Goal: Task Accomplishment & Management: Complete application form

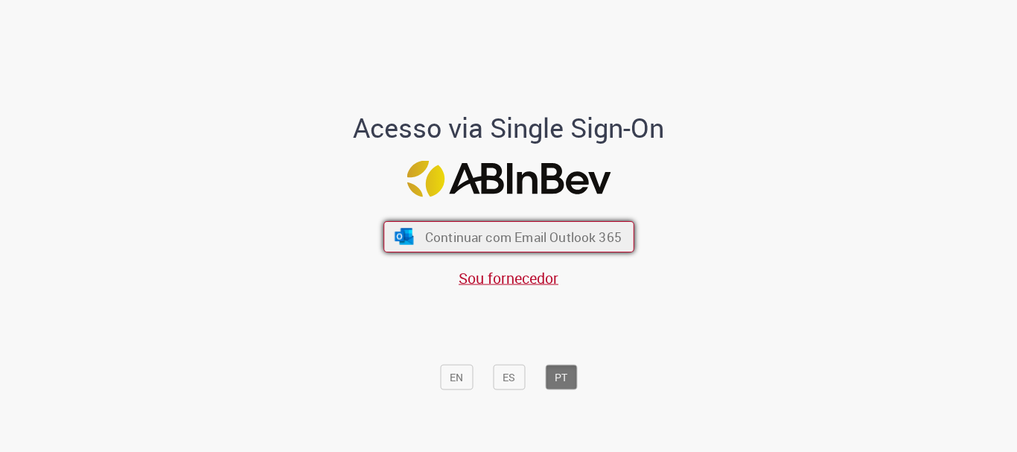
click at [441, 244] on span "Continuar com Email Outlook 365" at bounding box center [522, 237] width 197 height 17
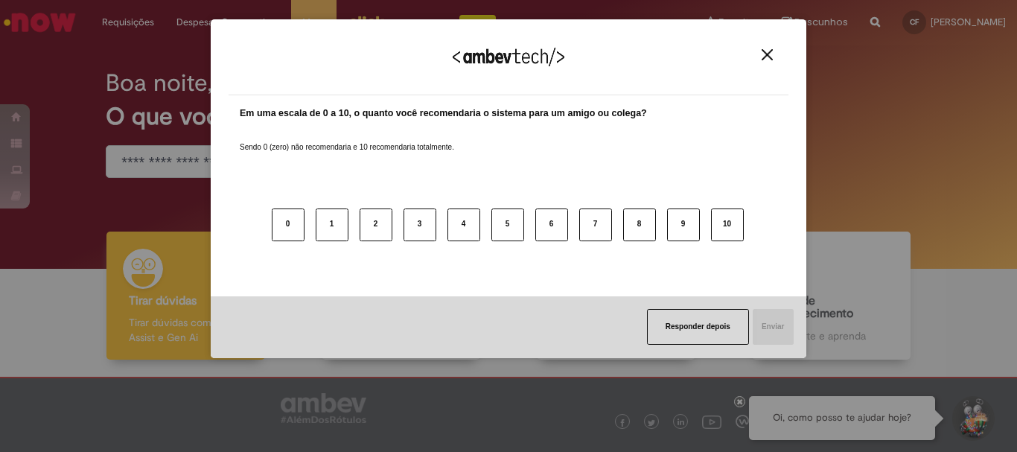
click at [768, 61] on button "Close" at bounding box center [767, 54] width 20 height 13
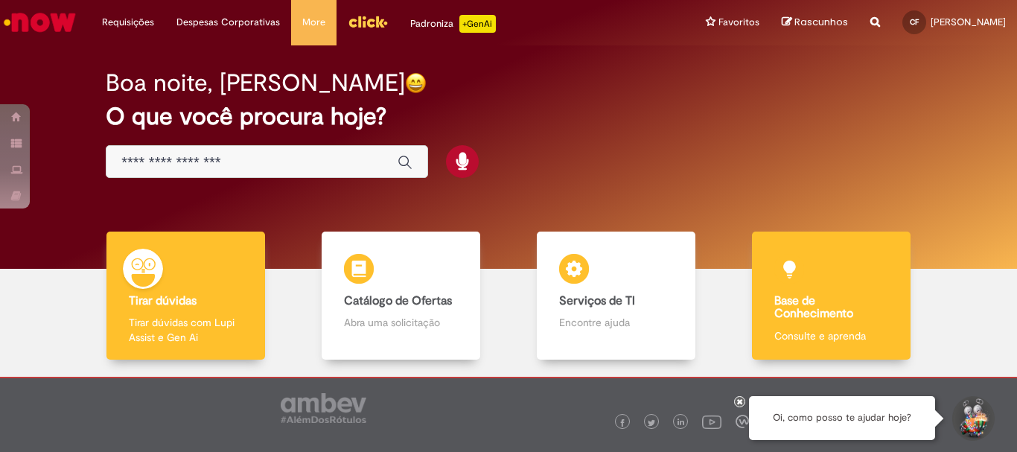
scroll to position [73, 0]
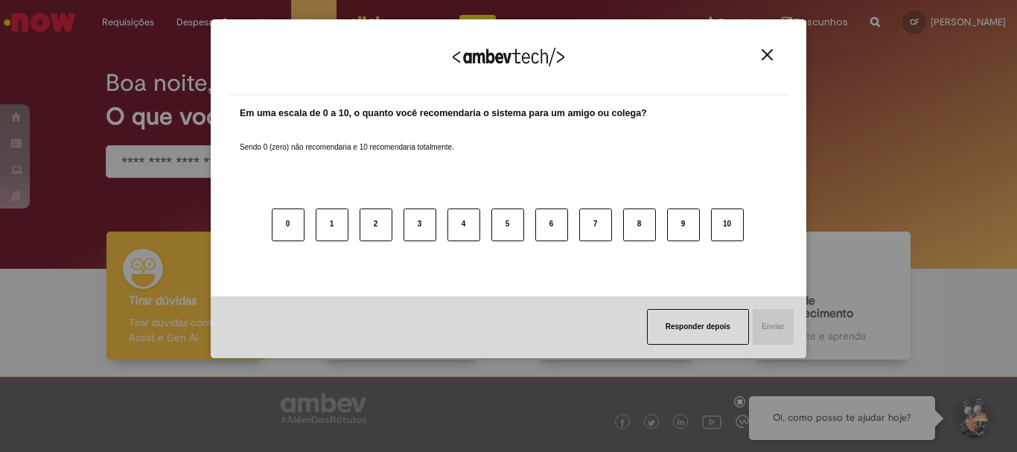
click at [773, 58] on button "Close" at bounding box center [767, 54] width 20 height 13
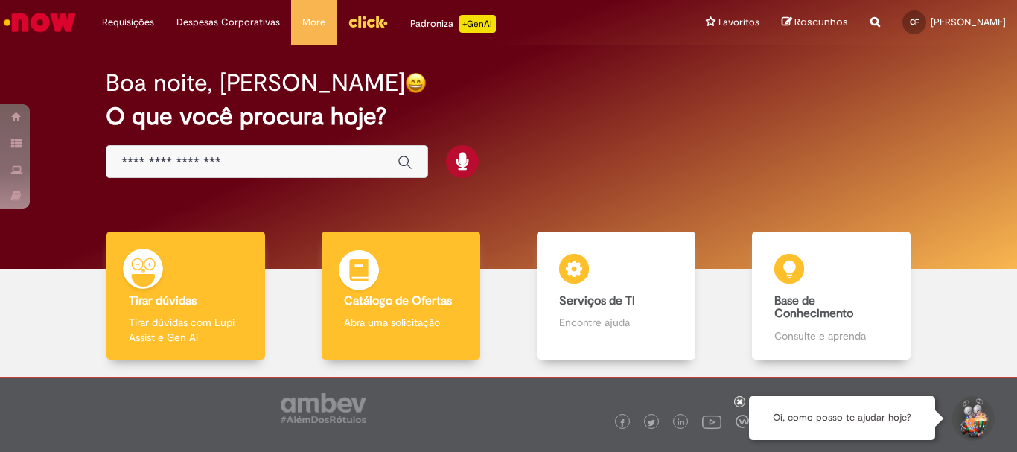
click at [440, 316] on p "Abra uma solicitação" at bounding box center [400, 322] width 113 height 15
